Goal: Information Seeking & Learning: Learn about a topic

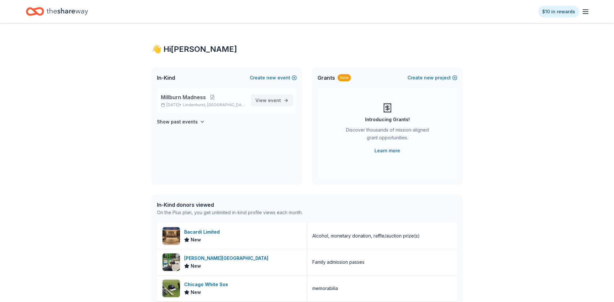
click at [266, 99] on span "View event" at bounding box center [269, 101] width 26 height 8
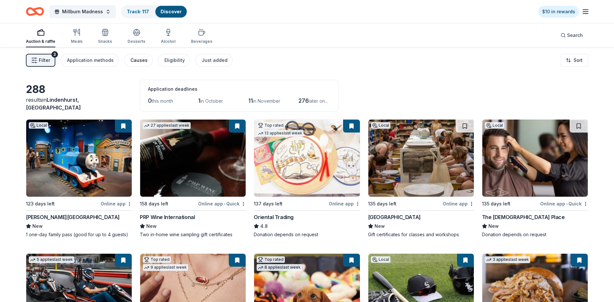
click at [132, 59] on div "Causes" at bounding box center [139, 60] width 17 height 8
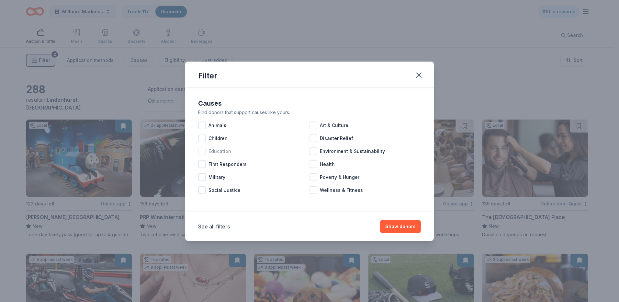
click at [203, 153] on div at bounding box center [202, 151] width 8 height 8
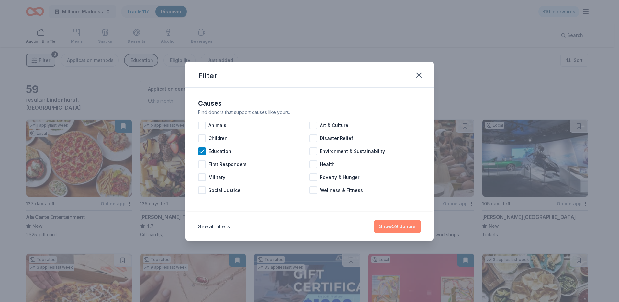
click at [405, 229] on button "Show 59 donors" at bounding box center [397, 226] width 47 height 13
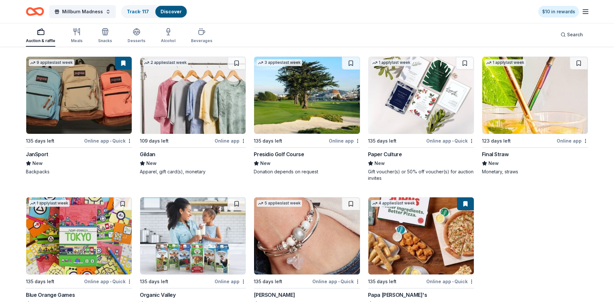
scroll to position [1482, 0]
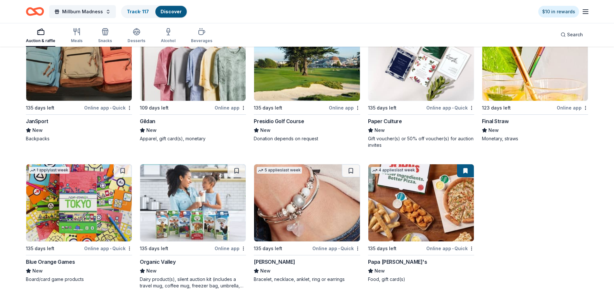
click at [185, 234] on img at bounding box center [193, 202] width 106 height 77
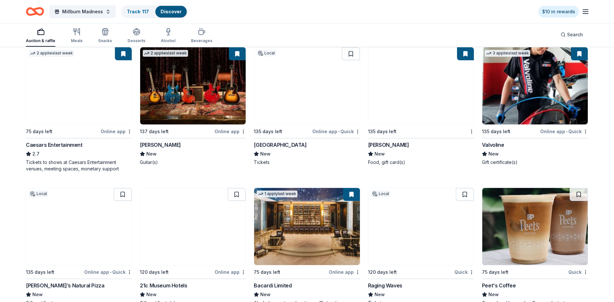
scroll to position [996, 0]
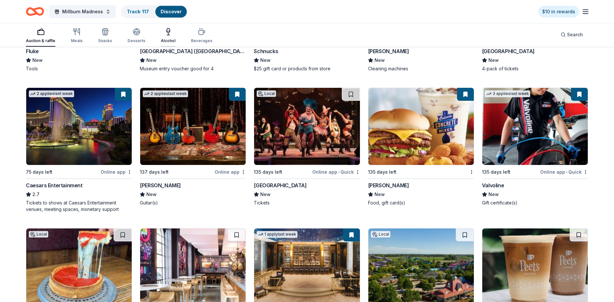
click at [164, 36] on div "Alcohol" at bounding box center [168, 36] width 15 height 16
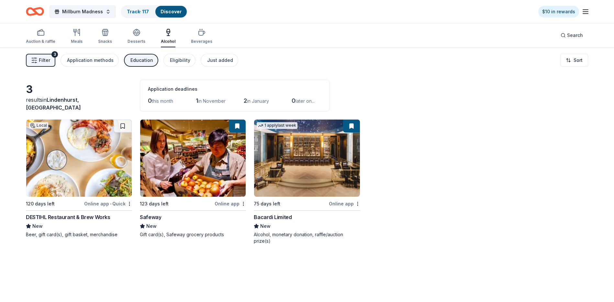
click at [297, 163] on img at bounding box center [307, 157] width 106 height 77
click at [71, 38] on div "Meals" at bounding box center [77, 36] width 12 height 16
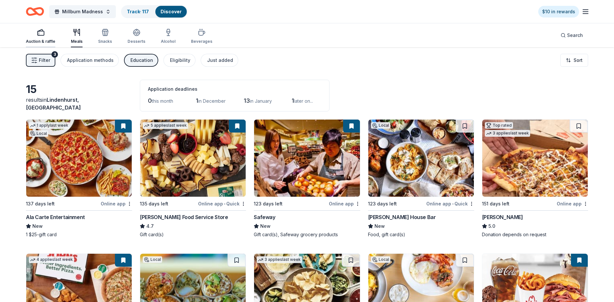
click at [40, 34] on icon "button" at bounding box center [41, 32] width 8 height 8
